Goal: Navigation & Orientation: Find specific page/section

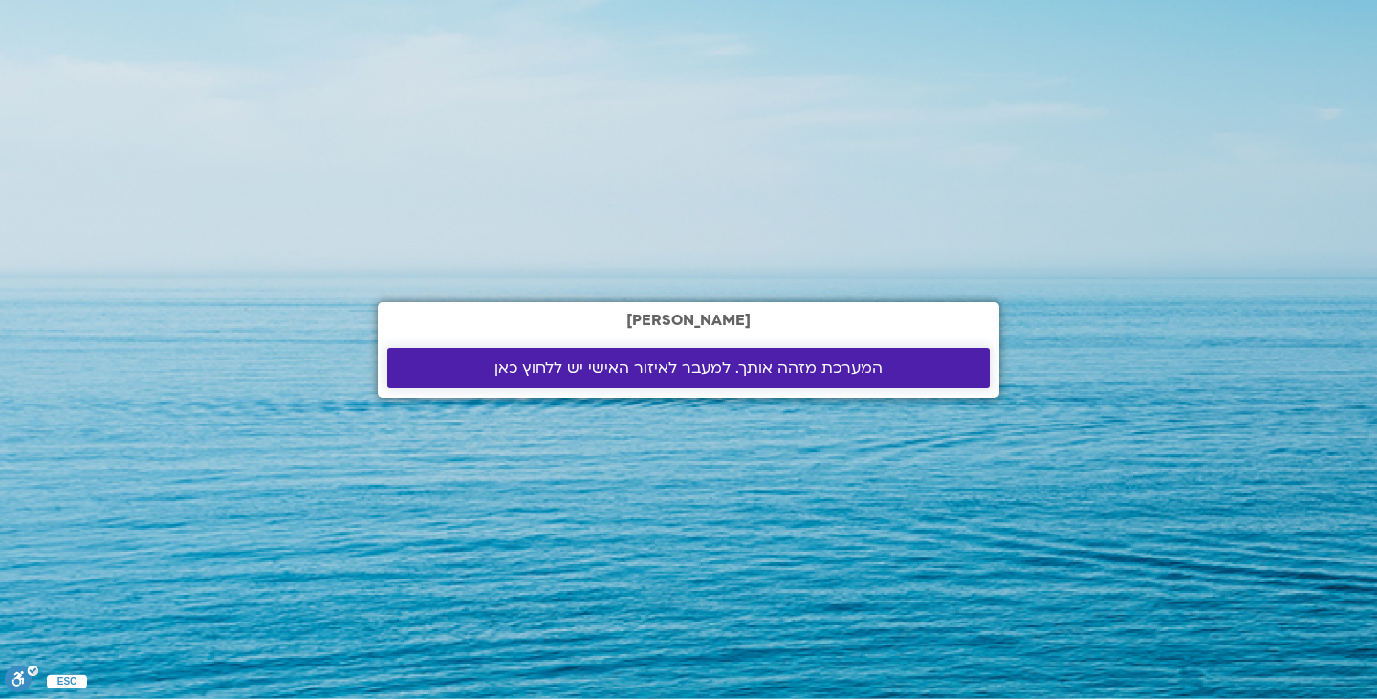
click at [754, 372] on span "המערכת מזהה אותך. למעבר לאיזור האישי יש ללחוץ כאן" at bounding box center [688, 368] width 388 height 17
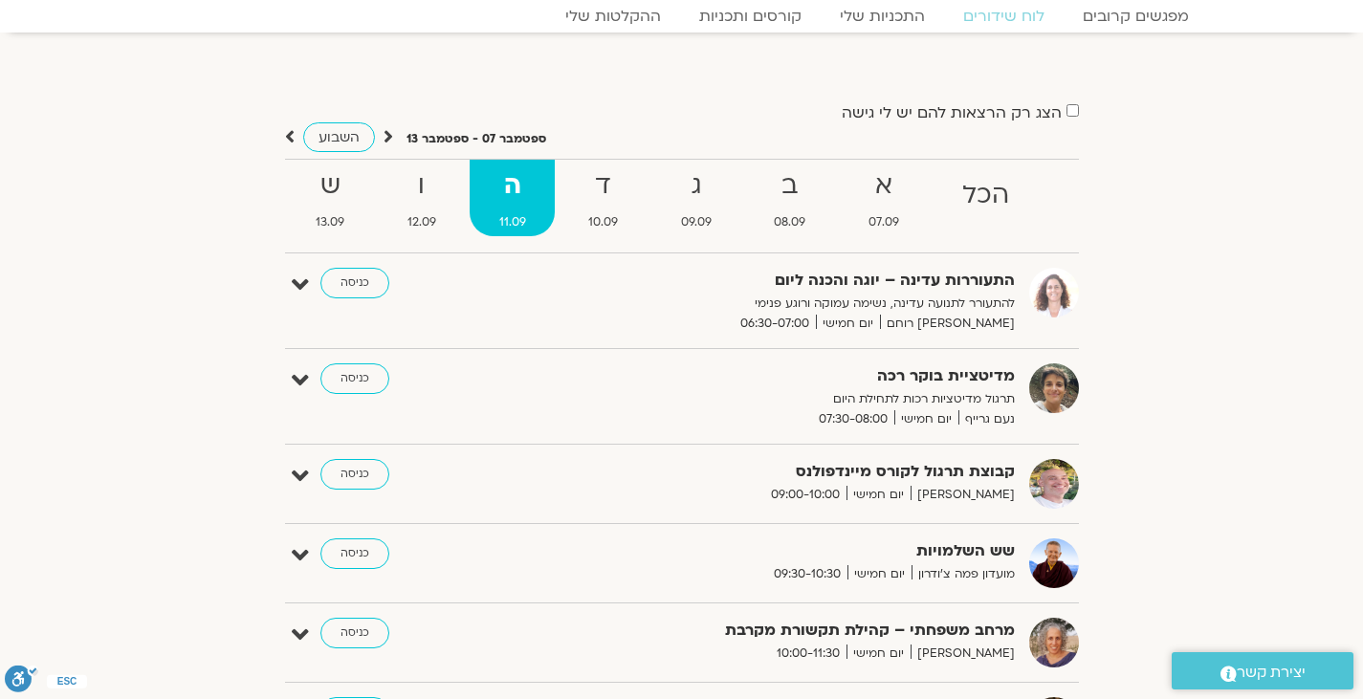
scroll to position [96, 0]
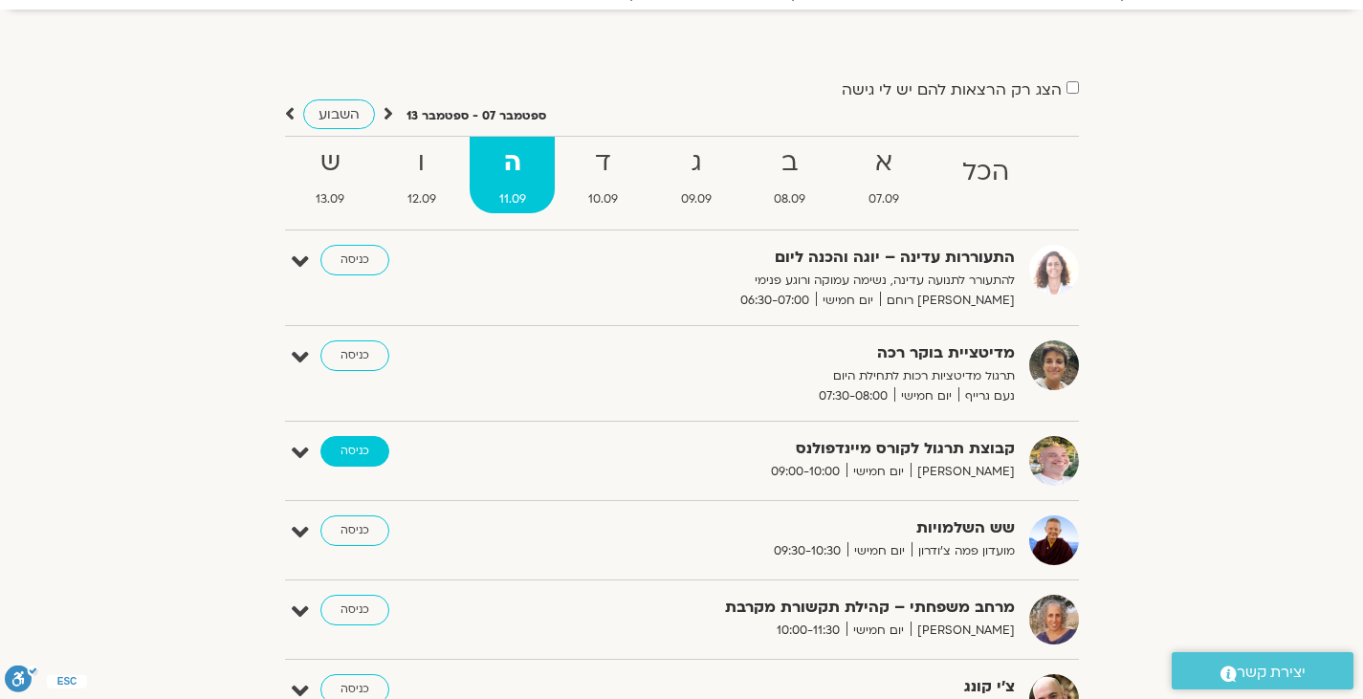
click at [370, 460] on link "כניסה" at bounding box center [354, 451] width 69 height 31
